Goal: Book appointment/travel/reservation

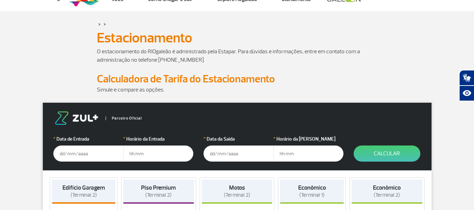
scroll to position [35, 0]
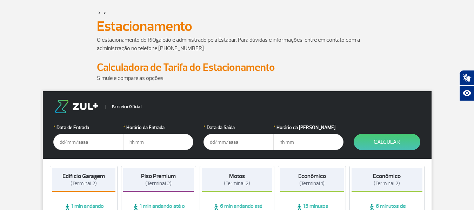
click at [98, 141] on input "text" at bounding box center [88, 142] width 70 height 16
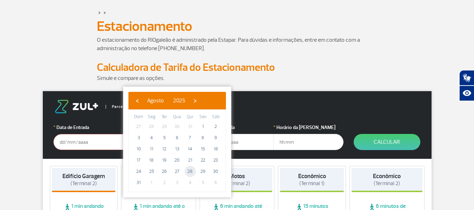
click at [189, 170] on span "28" at bounding box center [189, 171] width 11 height 11
type input "[DATE]"
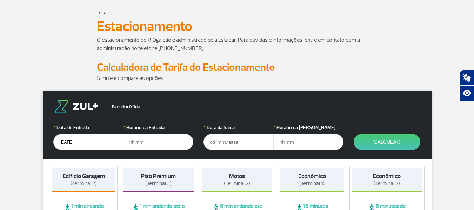
click at [140, 141] on input "text" at bounding box center [158, 142] width 70 height 16
type input "05:00"
click at [241, 142] on input "text" at bounding box center [238, 142] width 70 height 16
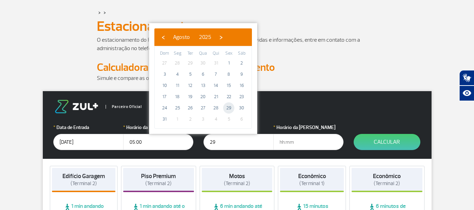
type input "[DATE]"
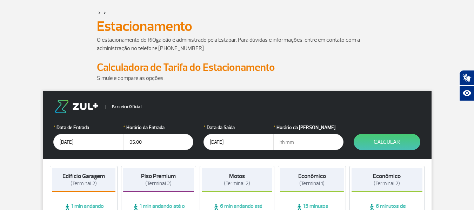
click at [303, 142] on input "text" at bounding box center [308, 142] width 70 height 16
type input "22:00"
click at [399, 137] on button "Calcular" at bounding box center [386, 142] width 67 height 16
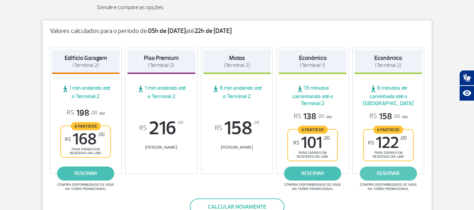
scroll to position [140, 0]
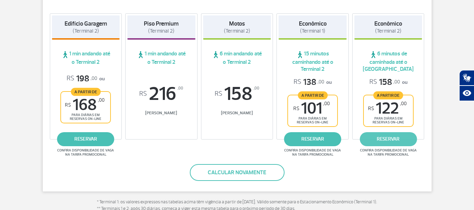
click at [394, 145] on link "reservar" at bounding box center [387, 139] width 57 height 14
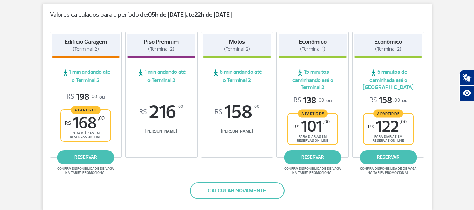
scroll to position [105, 0]
